Goal: Task Accomplishment & Management: Use online tool/utility

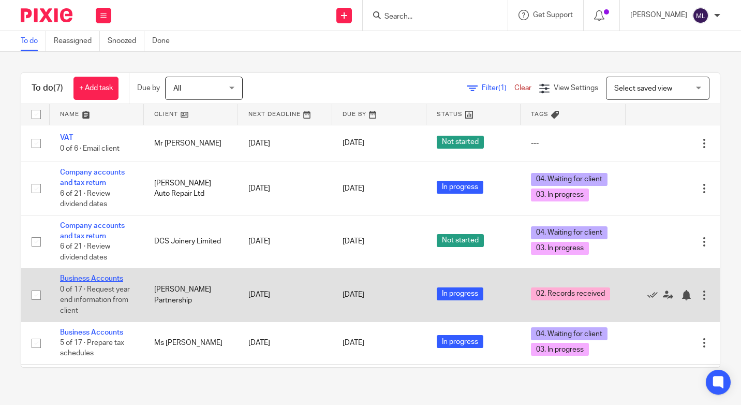
click at [95, 278] on link "Business Accounts" at bounding box center [91, 278] width 63 height 7
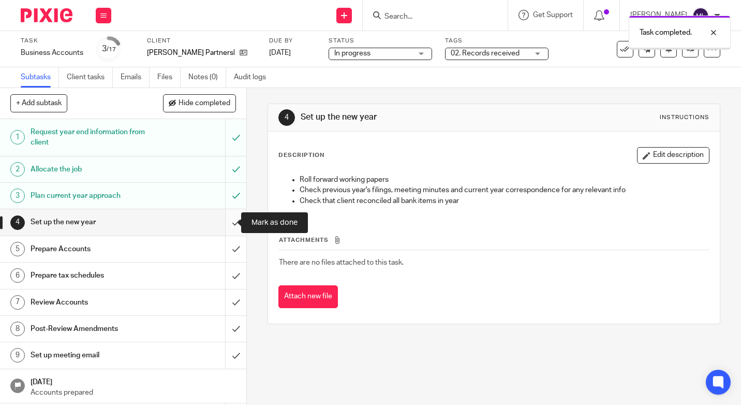
click at [226, 225] on input "submit" at bounding box center [123, 222] width 246 height 26
click at [225, 221] on input "submit" at bounding box center [123, 222] width 246 height 26
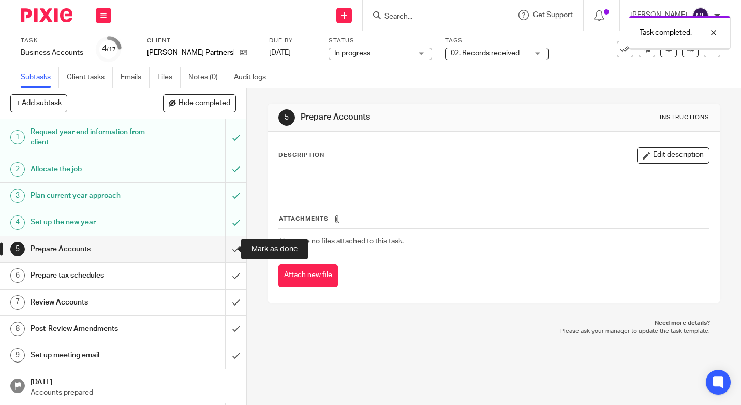
click at [230, 249] on input "submit" at bounding box center [123, 249] width 246 height 26
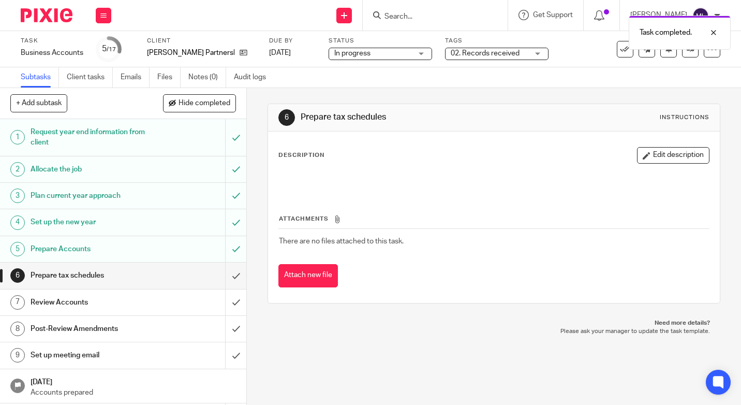
click at [540, 53] on div "02. Records received" at bounding box center [497, 54] width 104 height 12
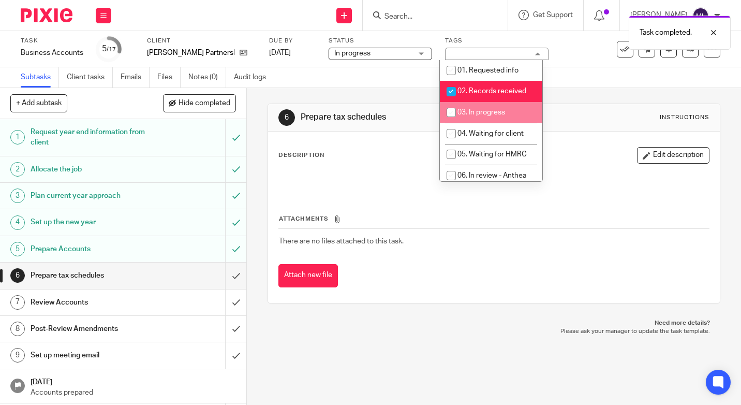
click at [451, 112] on input "checkbox" at bounding box center [452, 113] width 20 height 20
checkbox input "true"
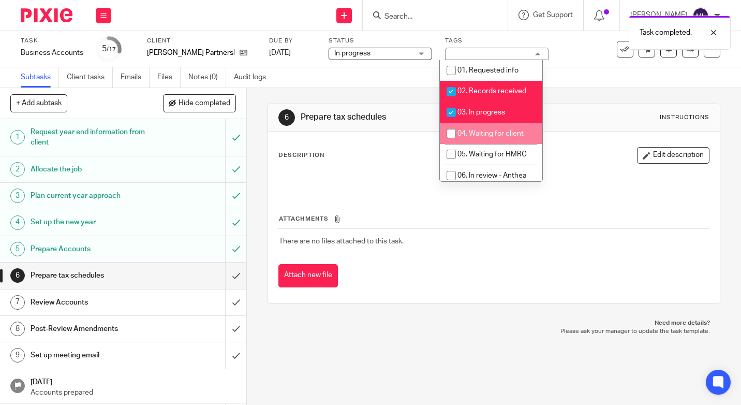
click at [451, 130] on input "checkbox" at bounding box center [452, 134] width 20 height 20
checkbox input "true"
click at [453, 86] on input "checkbox" at bounding box center [452, 92] width 20 height 20
checkbox input "false"
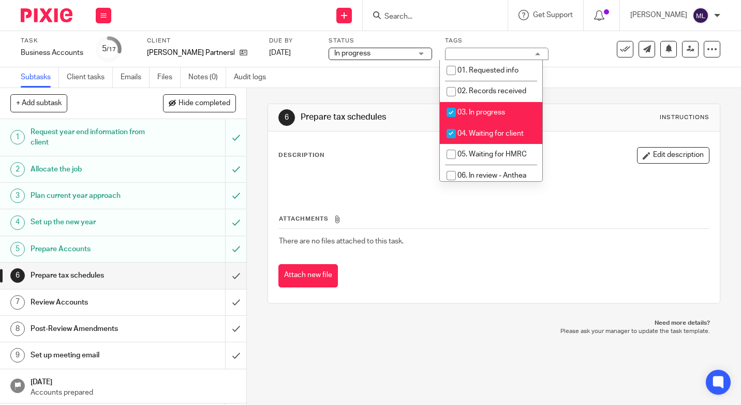
click at [55, 14] on img at bounding box center [47, 15] width 52 height 14
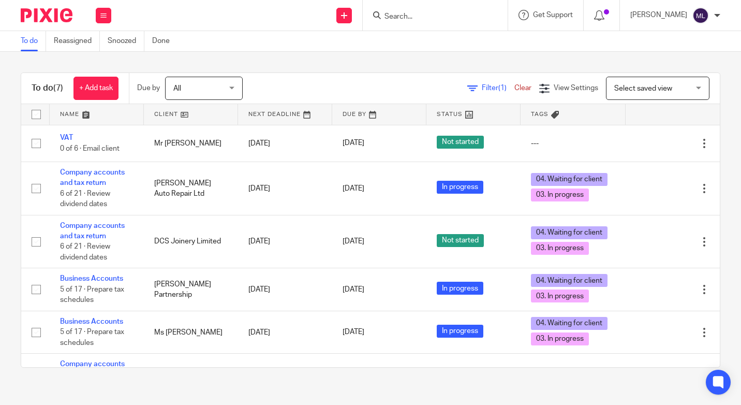
scroll to position [104, 0]
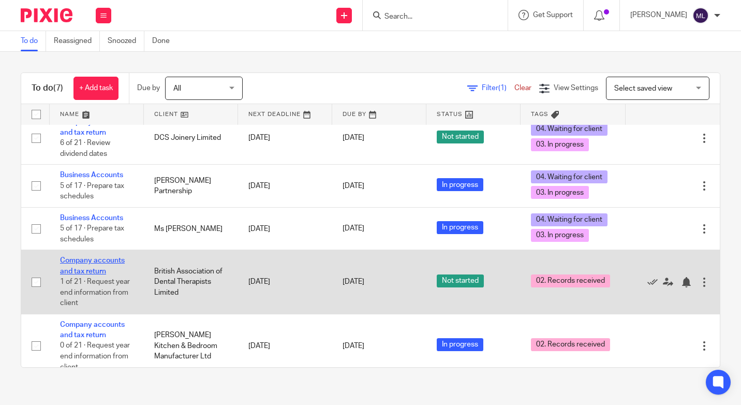
click at [96, 258] on link "Company accounts and tax return" at bounding box center [92, 266] width 65 height 18
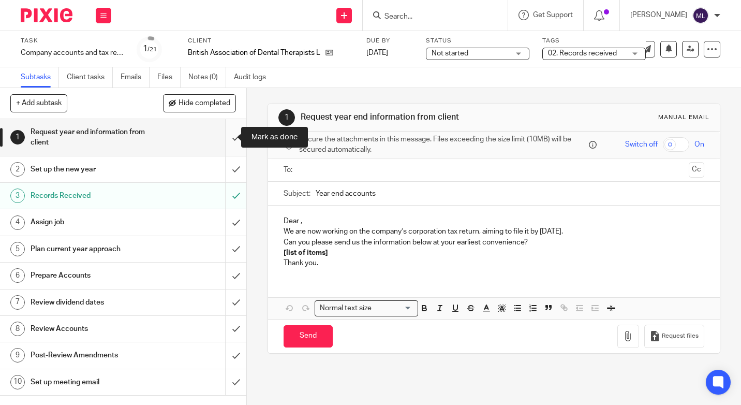
click at [222, 136] on input "submit" at bounding box center [123, 137] width 246 height 37
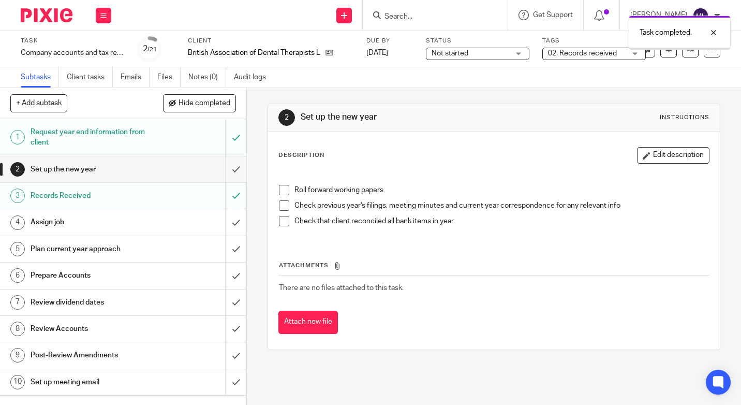
click at [225, 170] on input "submit" at bounding box center [123, 169] width 246 height 26
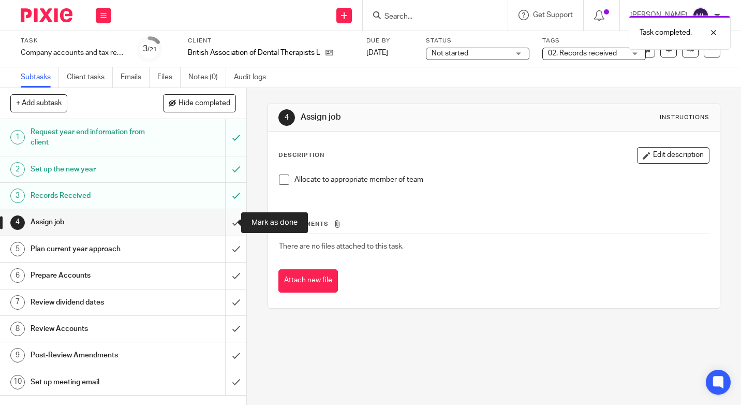
click at [222, 226] on input "submit" at bounding box center [123, 222] width 246 height 26
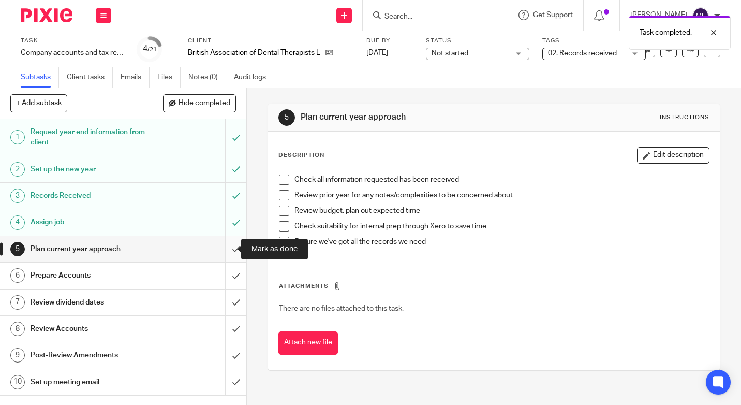
click at [224, 252] on input "submit" at bounding box center [123, 249] width 246 height 26
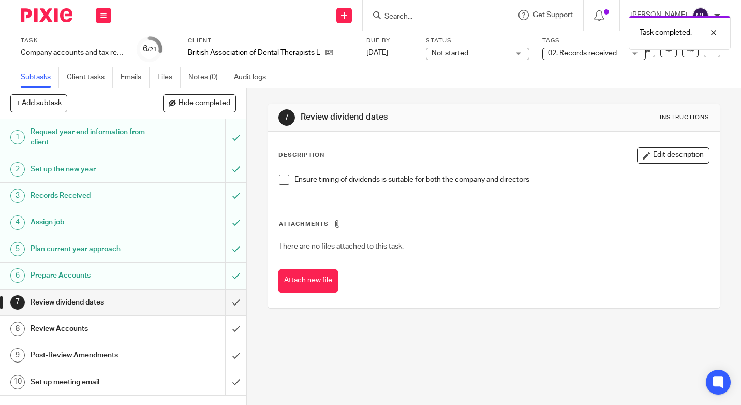
click at [640, 52] on div "02. Records received" at bounding box center [595, 54] width 104 height 12
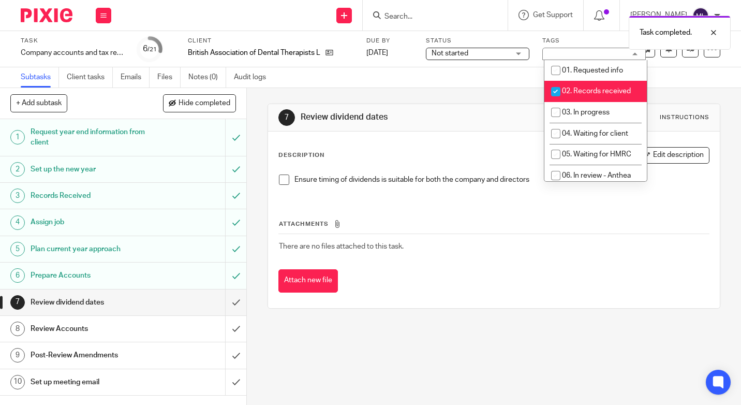
click at [556, 91] on input "checkbox" at bounding box center [556, 92] width 20 height 20
checkbox input "false"
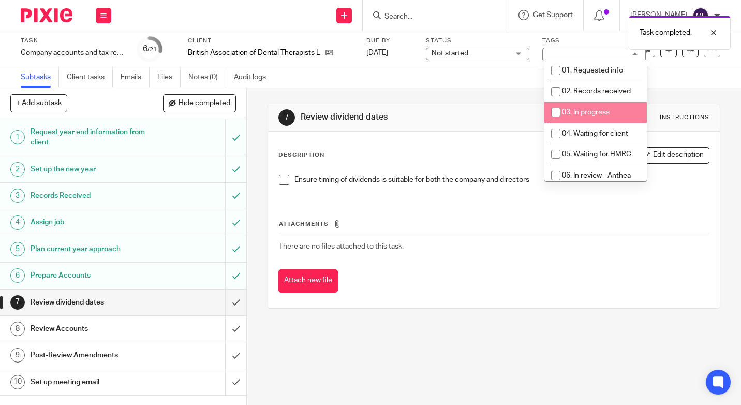
click at [555, 109] on input "checkbox" at bounding box center [556, 113] width 20 height 20
checkbox input "true"
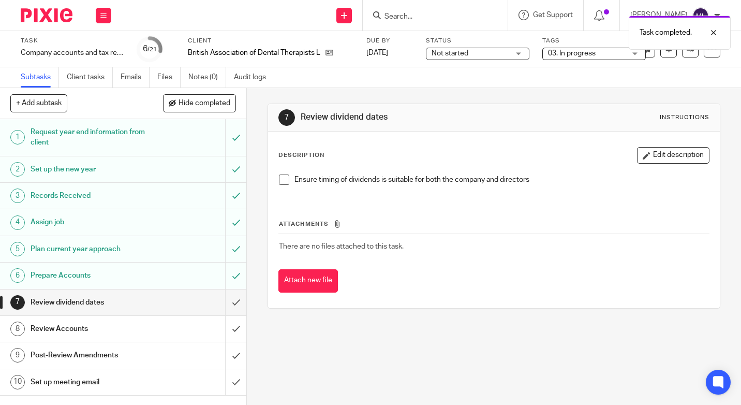
click at [521, 50] on div "Not started Not started" at bounding box center [478, 54] width 104 height 12
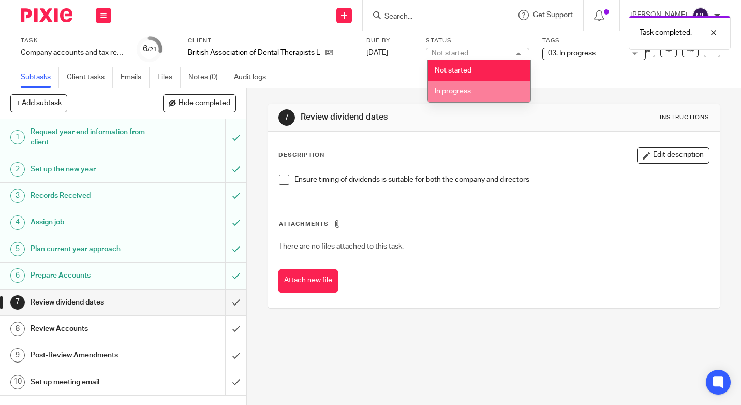
click at [460, 89] on span "In progress" at bounding box center [453, 90] width 36 height 7
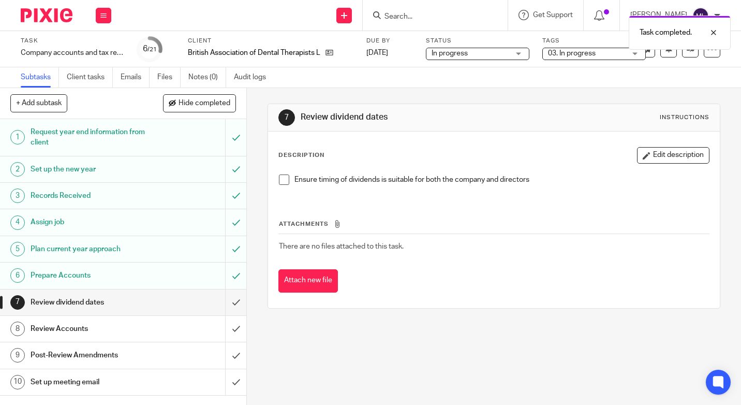
click at [41, 17] on img at bounding box center [47, 15] width 52 height 14
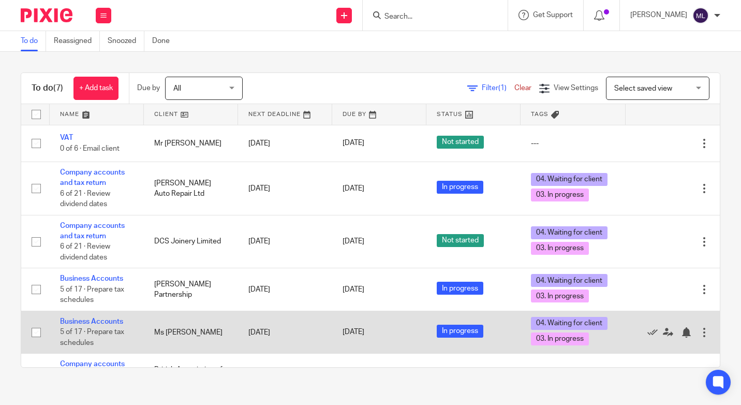
scroll to position [104, 0]
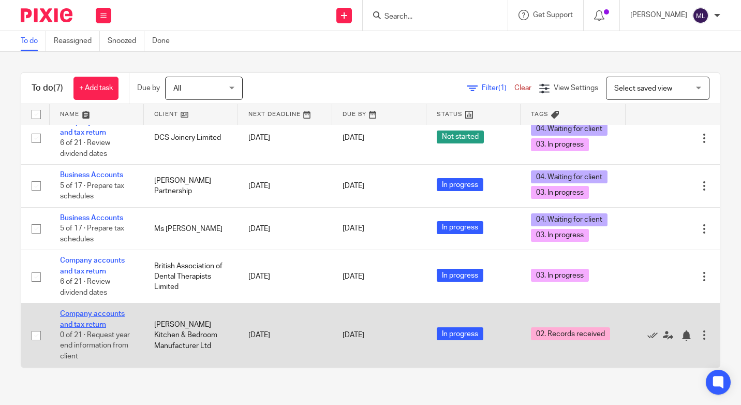
click at [77, 322] on link "Company accounts and tax return" at bounding box center [92, 319] width 65 height 18
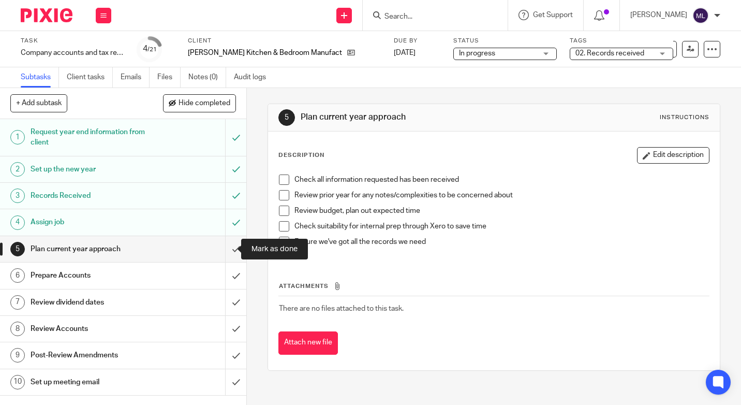
click at [226, 250] on input "submit" at bounding box center [123, 249] width 246 height 26
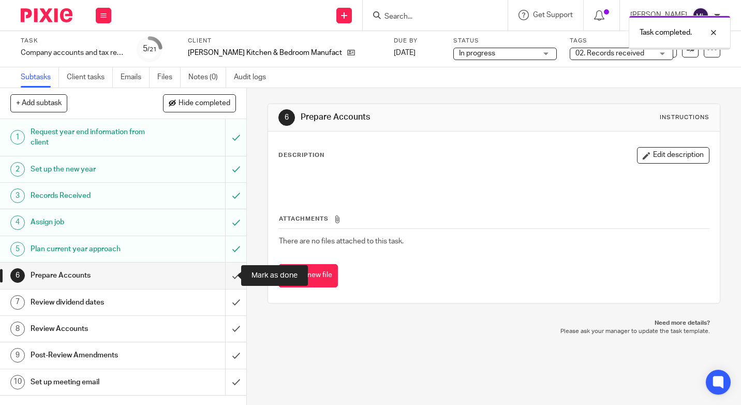
click at [233, 274] on input "submit" at bounding box center [123, 275] width 246 height 26
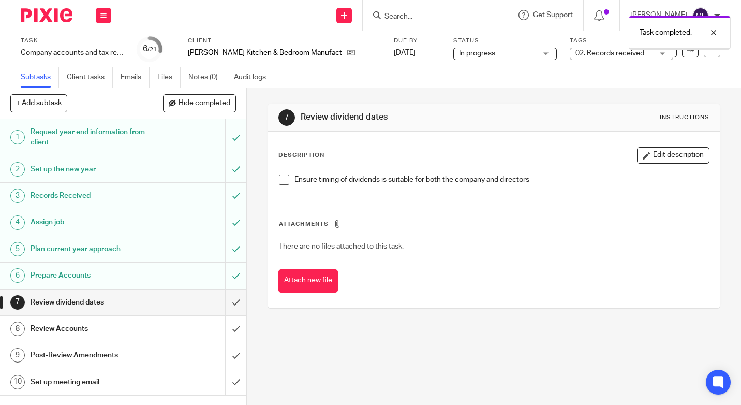
click at [545, 54] on div "In progress In progress" at bounding box center [506, 54] width 104 height 12
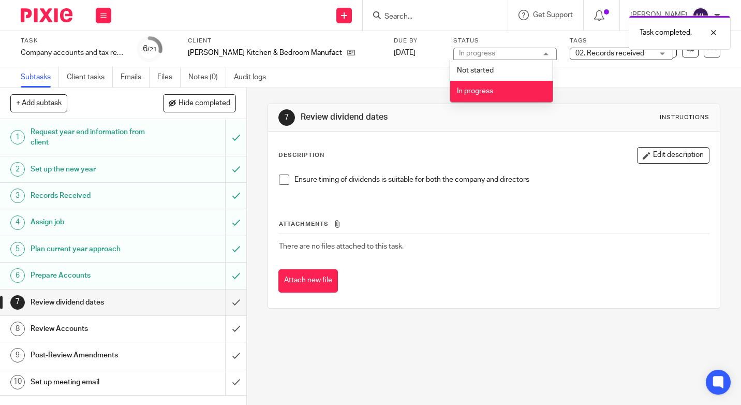
click at [473, 95] on li "In progress" at bounding box center [501, 91] width 103 height 21
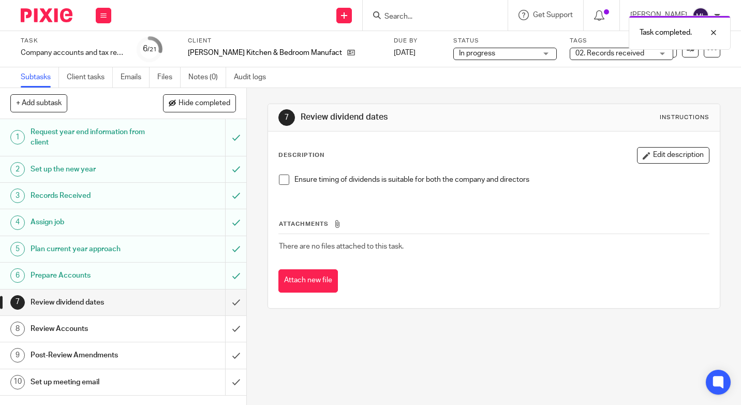
click at [661, 53] on div "02. Records received" at bounding box center [622, 54] width 104 height 12
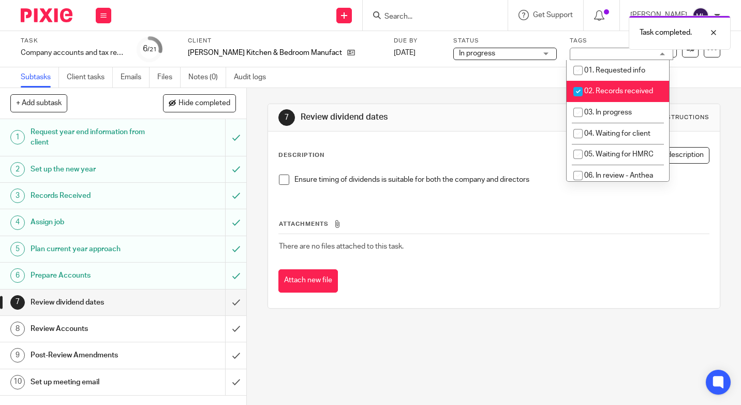
click at [575, 96] on input "checkbox" at bounding box center [578, 92] width 20 height 20
checkbox input "false"
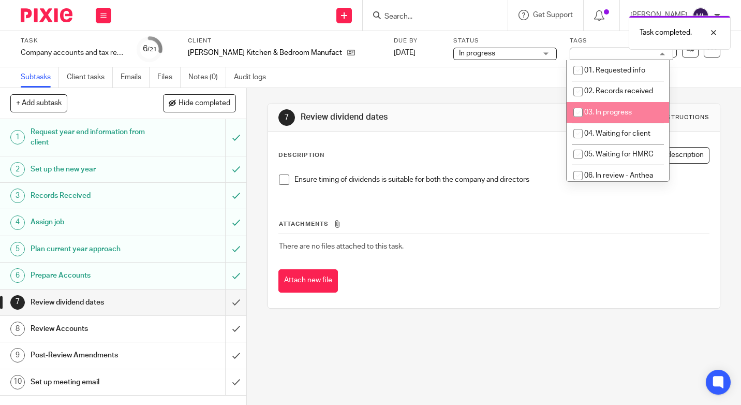
click at [576, 113] on input "checkbox" at bounding box center [578, 113] width 20 height 20
checkbox input "true"
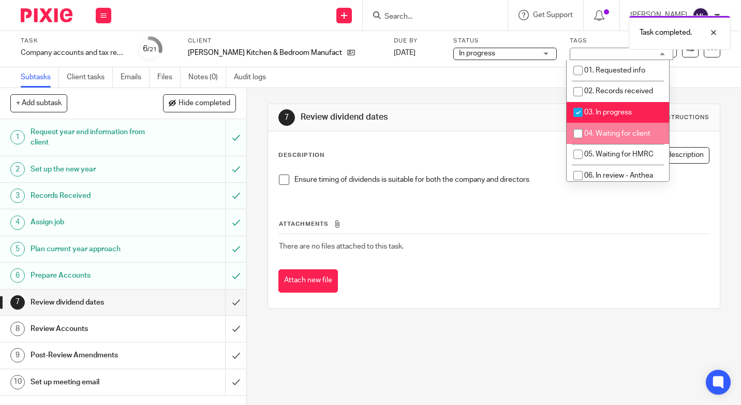
click at [578, 136] on input "checkbox" at bounding box center [578, 134] width 20 height 20
checkbox input "true"
